Goal: Task Accomplishment & Management: Use online tool/utility

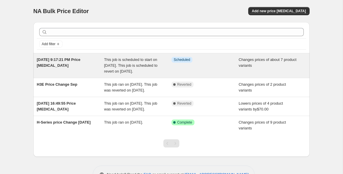
click at [57, 62] on div "[DATE] 9:17:21 PM Price [MEDICAL_DATA]" at bounding box center [71, 65] width 68 height 17
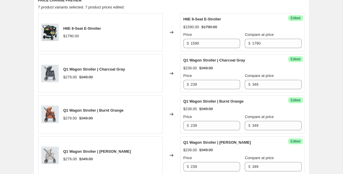
scroll to position [235, 0]
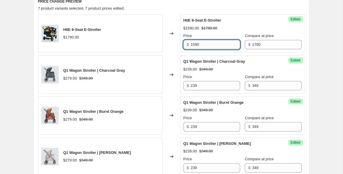
click at [210, 45] on input "1590" at bounding box center [215, 44] width 49 height 9
drag, startPoint x: 210, startPoint y: 45, endPoint x: 194, endPoint y: 45, distance: 15.4
click at [194, 45] on input "1590" at bounding box center [215, 44] width 49 height 9
click at [196, 45] on input "15399" at bounding box center [215, 44] width 49 height 9
type input "1399"
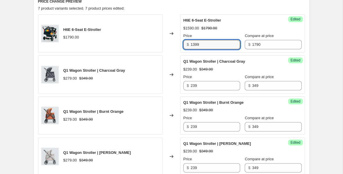
click at [231, 50] on div "Success Edited H6E 6-Seat E-Stroller $1590.00 $1790.00 Price $ 1399 Compare at …" at bounding box center [242, 33] width 125 height 38
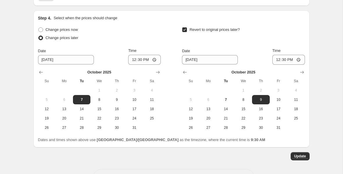
scroll to position [567, 0]
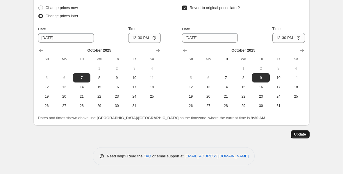
click at [300, 135] on span "Update" at bounding box center [301, 134] width 12 height 5
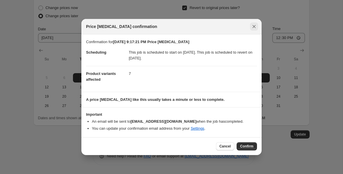
click at [254, 25] on icon "Close" at bounding box center [255, 27] width 6 height 6
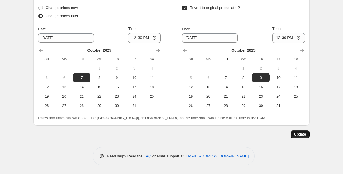
click at [298, 134] on span "Update" at bounding box center [301, 134] width 12 height 5
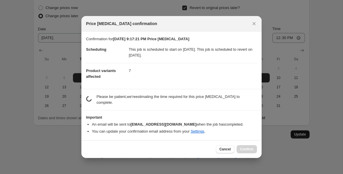
scroll to position [0, 0]
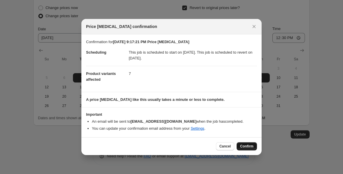
click at [247, 146] on span "Confirm" at bounding box center [246, 146] width 13 height 5
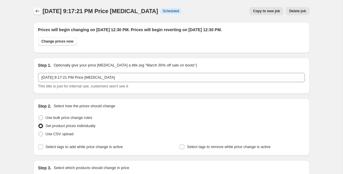
click at [38, 13] on icon "Price change jobs" at bounding box center [38, 11] width 6 height 6
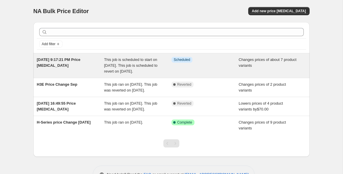
click at [47, 64] on span "[DATE] 9:17:21 PM Price [MEDICAL_DATA]" at bounding box center [59, 62] width 44 height 10
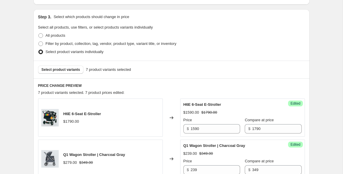
scroll to position [150, 0]
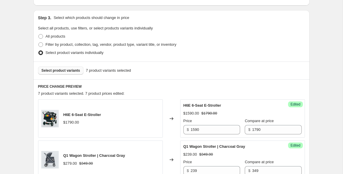
click at [59, 70] on span "Select product variants" at bounding box center [61, 70] width 39 height 5
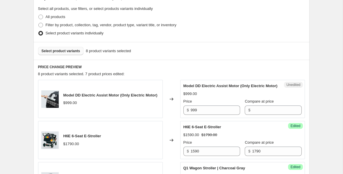
scroll to position [170, 0]
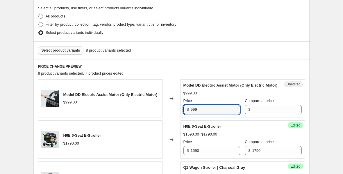
drag, startPoint x: 204, startPoint y: 116, endPoint x: 185, endPoint y: 116, distance: 18.3
click at [185, 114] on div "$ 999" at bounding box center [212, 109] width 57 height 9
click at [210, 114] on input "999" at bounding box center [215, 109] width 49 height 9
click at [252, 114] on input "Compare at price" at bounding box center [276, 109] width 49 height 9
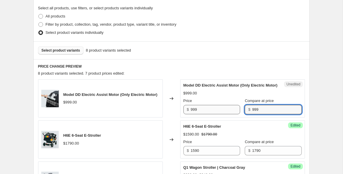
type input "999"
click at [217, 113] on input "999" at bounding box center [215, 109] width 49 height 9
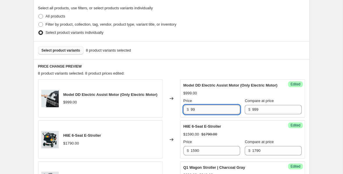
type input "9"
type input "590"
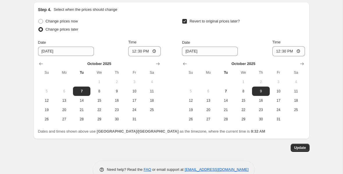
scroll to position [614, 0]
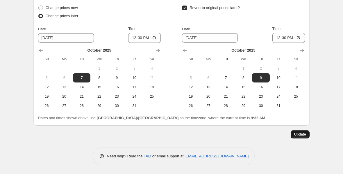
click at [302, 134] on span "Update" at bounding box center [301, 134] width 12 height 5
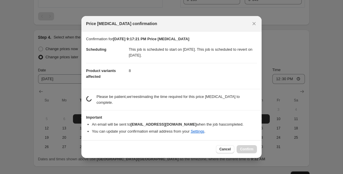
scroll to position [0, 0]
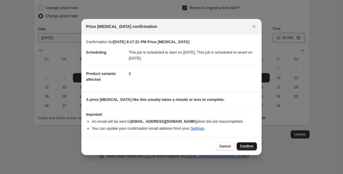
click at [245, 149] on button "Confirm" at bounding box center [247, 146] width 20 height 8
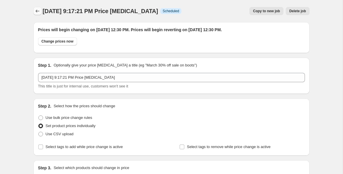
click at [35, 11] on icon "Price change jobs" at bounding box center [38, 11] width 6 height 6
